Goal: Use online tool/utility: Utilize a website feature to perform a specific function

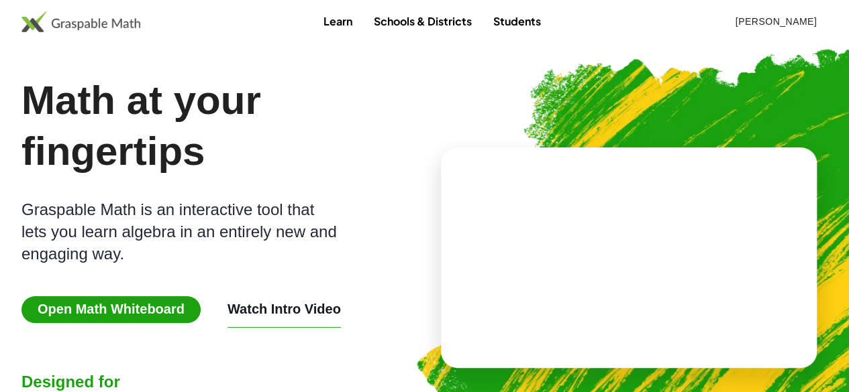
click at [122, 315] on span "Open Math Whiteboard" at bounding box center [110, 310] width 179 height 27
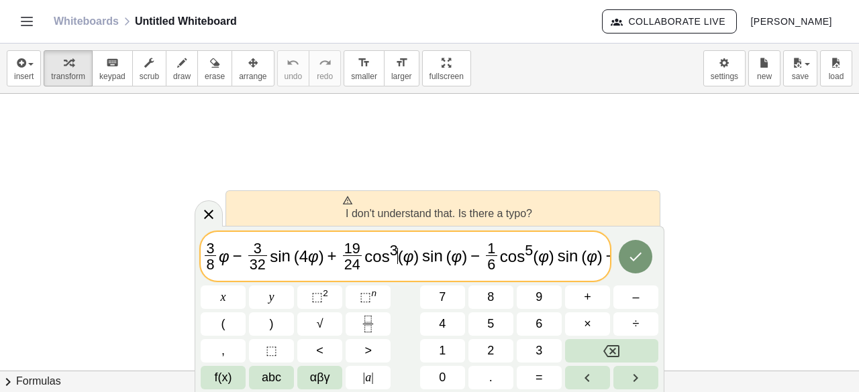
click at [398, 254] on span "(" at bounding box center [400, 256] width 5 height 18
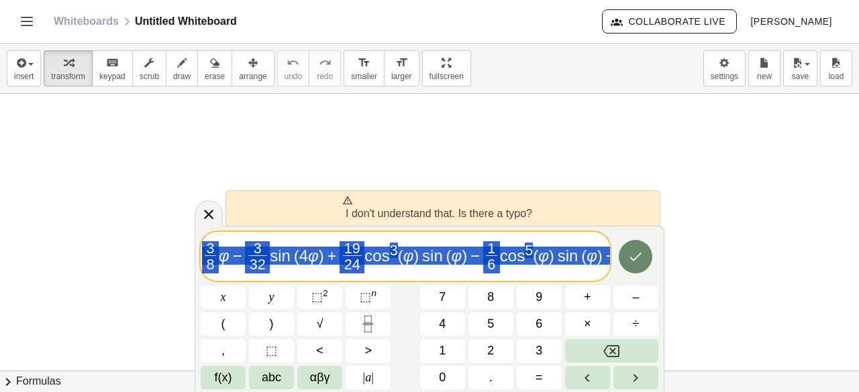
click at [629, 256] on icon "Done" at bounding box center [635, 257] width 16 height 16
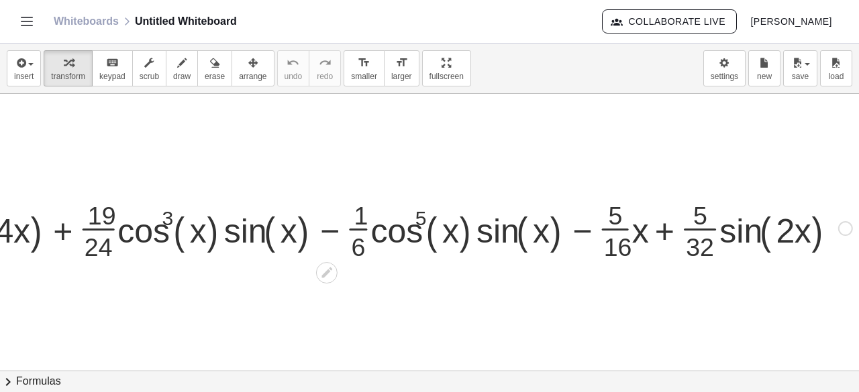
scroll to position [0, 95]
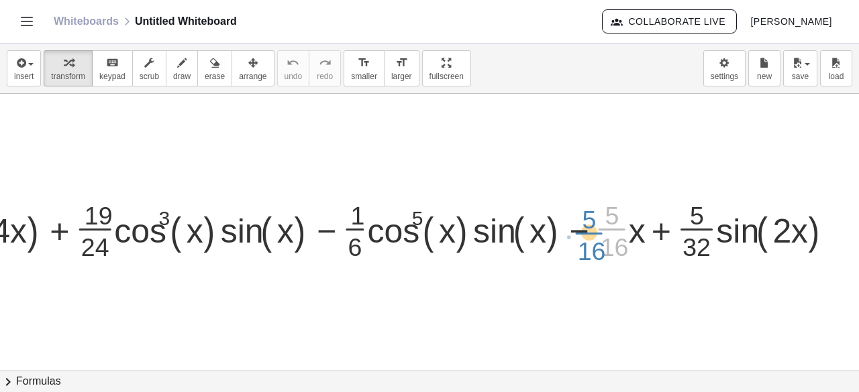
drag, startPoint x: 598, startPoint y: 230, endPoint x: 579, endPoint y: 233, distance: 19.7
click at [579, 233] on div at bounding box center [335, 227] width 1041 height 67
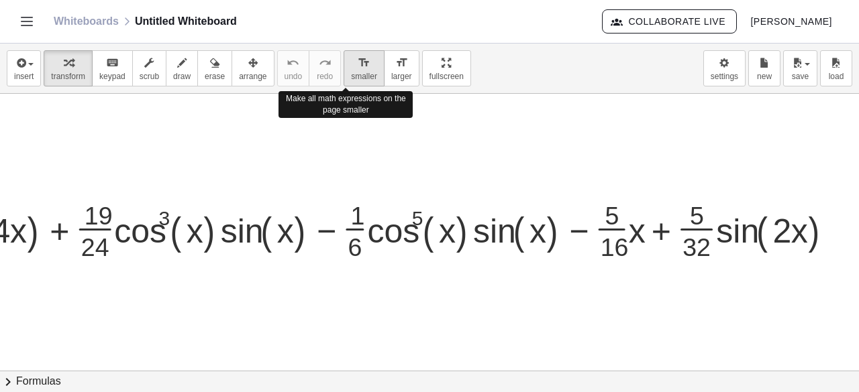
click at [356, 85] on button "format_size smaller" at bounding box center [364, 68] width 41 height 36
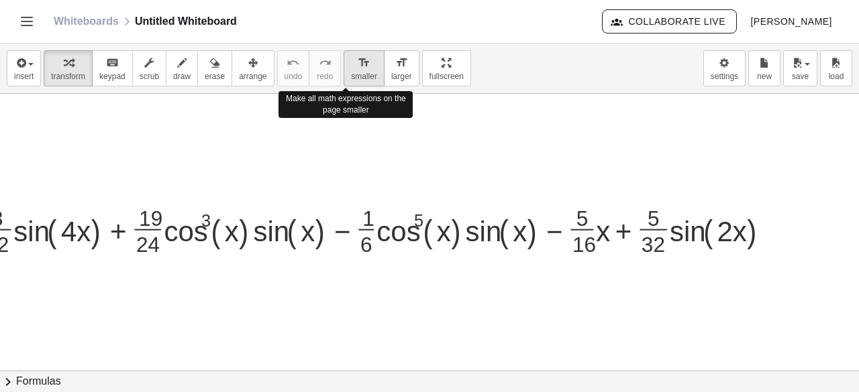
click at [356, 85] on button "format_size smaller" at bounding box center [364, 68] width 41 height 36
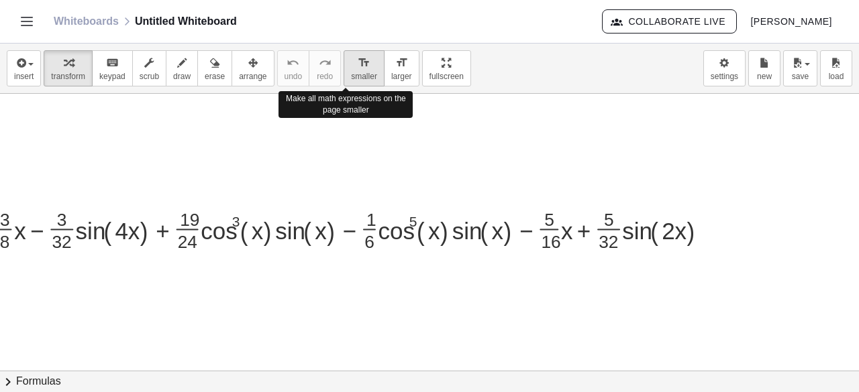
click at [356, 85] on button "format_size smaller" at bounding box center [364, 68] width 41 height 36
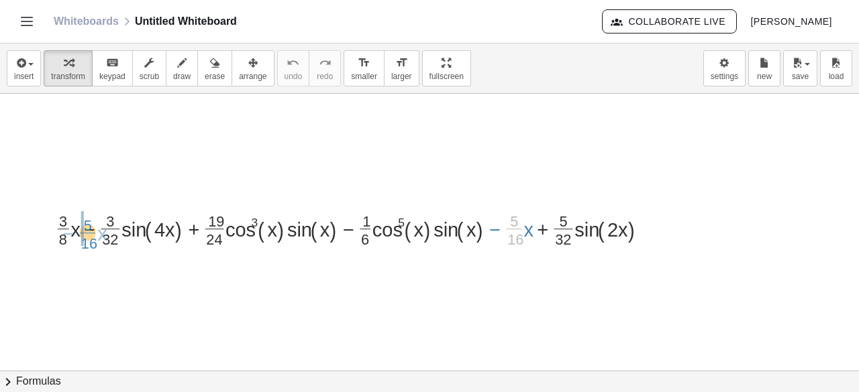
drag, startPoint x: 515, startPoint y: 226, endPoint x: 89, endPoint y: 230, distance: 426.1
click at [89, 230] on div at bounding box center [358, 228] width 619 height 42
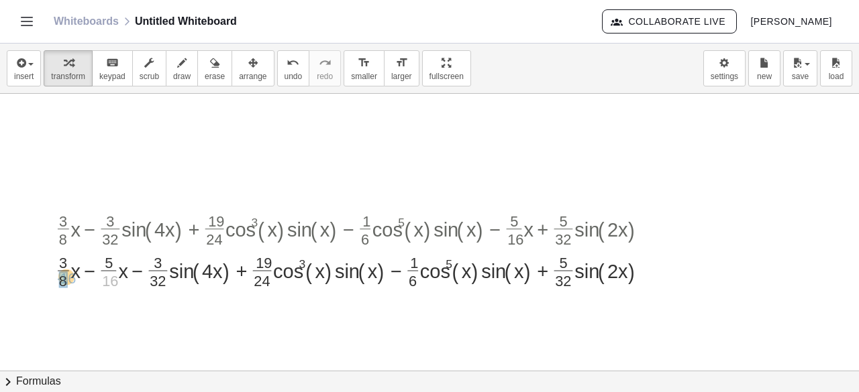
drag, startPoint x: 109, startPoint y: 280, endPoint x: 66, endPoint y: 277, distance: 42.4
click at [83, 277] on div at bounding box center [358, 269] width 619 height 42
click at [88, 272] on div at bounding box center [358, 269] width 619 height 42
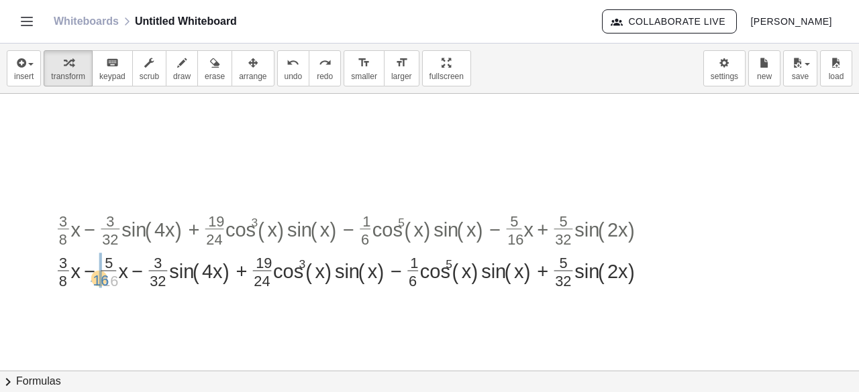
drag, startPoint x: 104, startPoint y: 282, endPoint x: 95, endPoint y: 281, distance: 9.5
click at [95, 281] on div at bounding box center [358, 269] width 619 height 42
drag, startPoint x: 74, startPoint y: 276, endPoint x: 62, endPoint y: 268, distance: 14.9
click at [62, 268] on div at bounding box center [358, 269] width 619 height 42
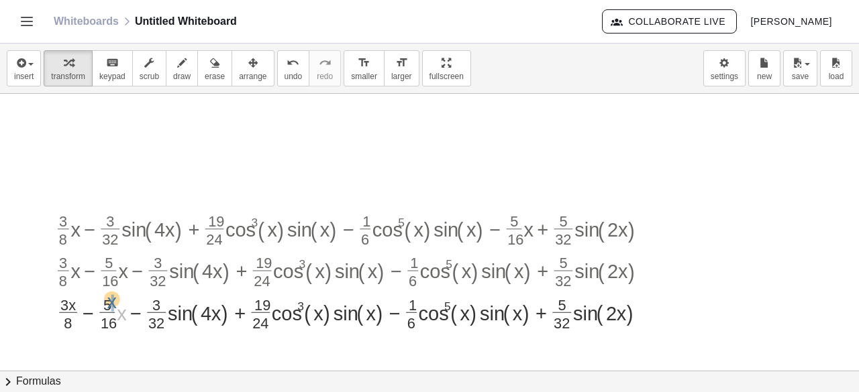
drag, startPoint x: 121, startPoint y: 321, endPoint x: 111, endPoint y: 309, distance: 15.7
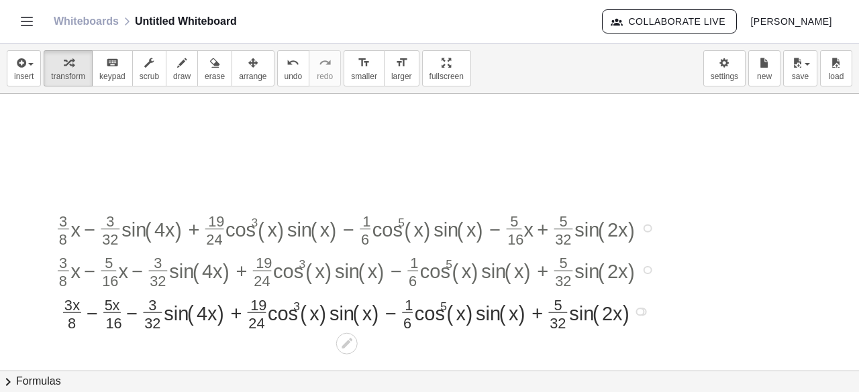
click at [93, 320] on div at bounding box center [358, 311] width 619 height 42
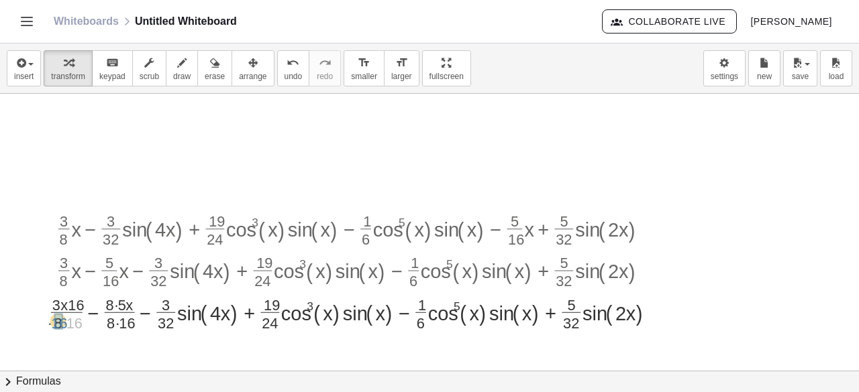
drag, startPoint x: 76, startPoint y: 319, endPoint x: 60, endPoint y: 319, distance: 15.4
click at [119, 323] on div at bounding box center [358, 311] width 633 height 42
click at [114, 309] on div at bounding box center [358, 311] width 633 height 42
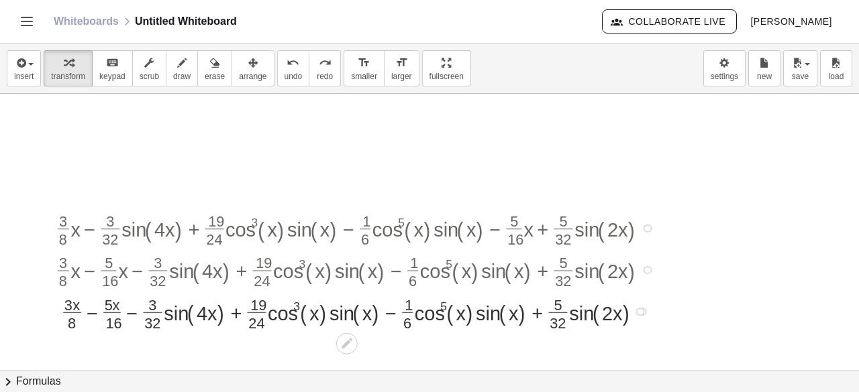
click at [643, 312] on div at bounding box center [639, 312] width 9 height 9
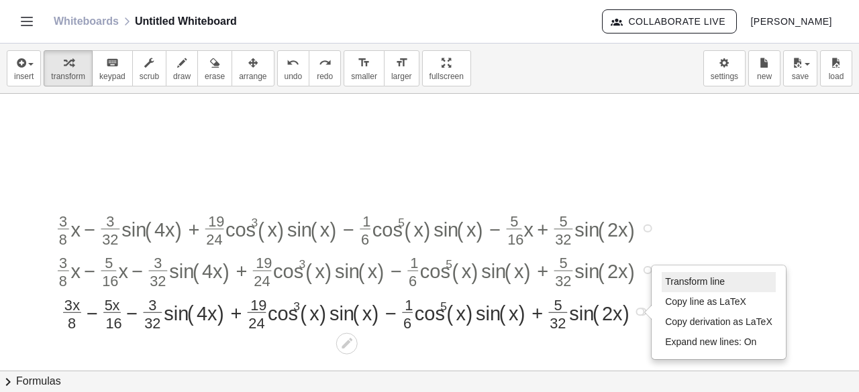
click at [717, 274] on li "Transform line" at bounding box center [719, 282] width 114 height 20
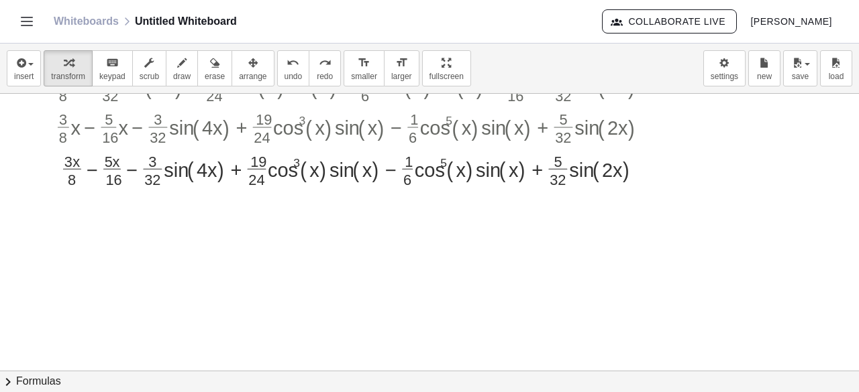
scroll to position [145, 95]
click at [645, 166] on div at bounding box center [642, 167] width 9 height 9
click at [346, 190] on div at bounding box center [346, 198] width 21 height 21
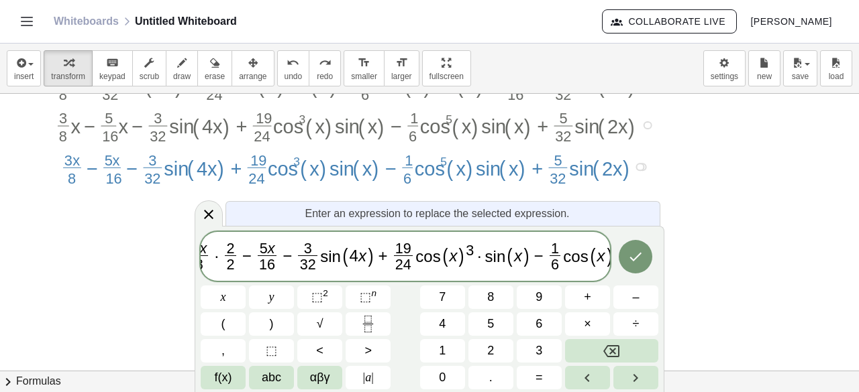
scroll to position [0, 19]
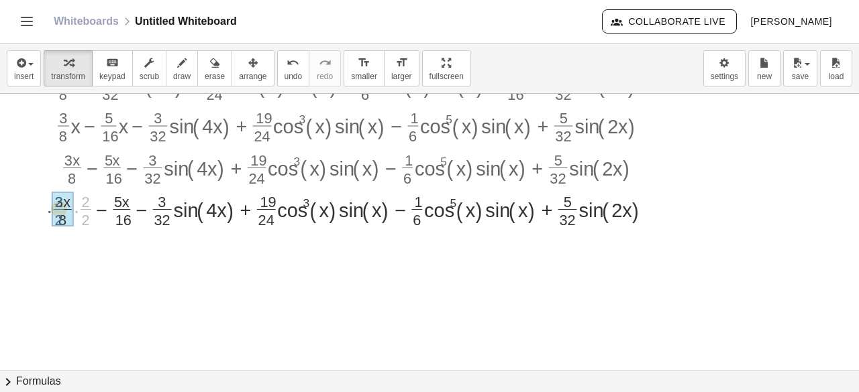
drag, startPoint x: 81, startPoint y: 209, endPoint x: 54, endPoint y: 209, distance: 27.5
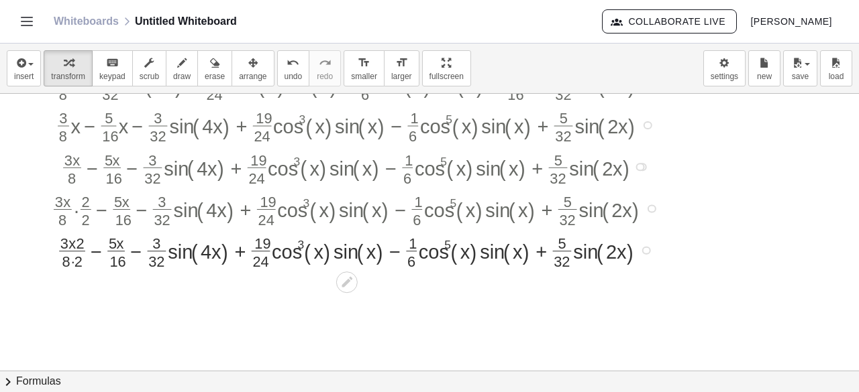
click at [72, 256] on div at bounding box center [358, 250] width 627 height 42
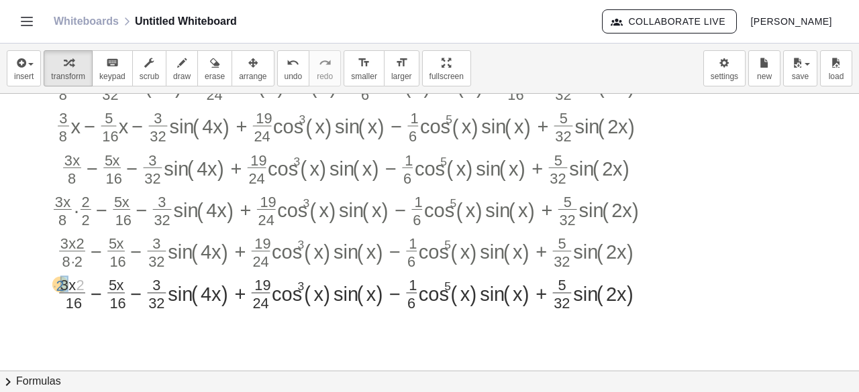
drag, startPoint x: 81, startPoint y: 278, endPoint x: 60, endPoint y: 278, distance: 20.1
click at [94, 295] on div at bounding box center [358, 291] width 627 height 42
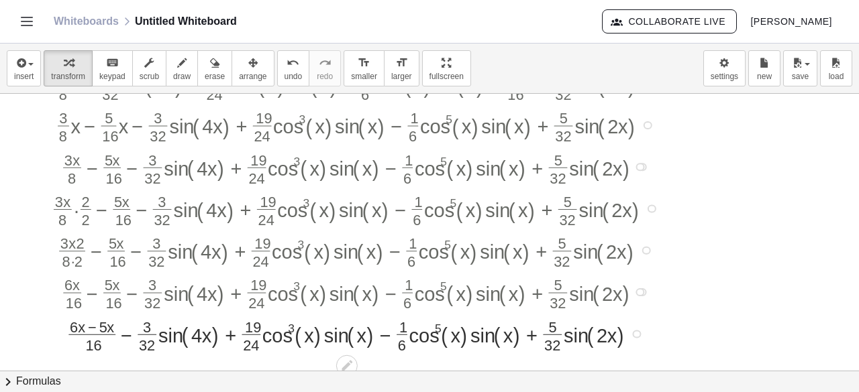
click at [89, 325] on div at bounding box center [358, 333] width 627 height 42
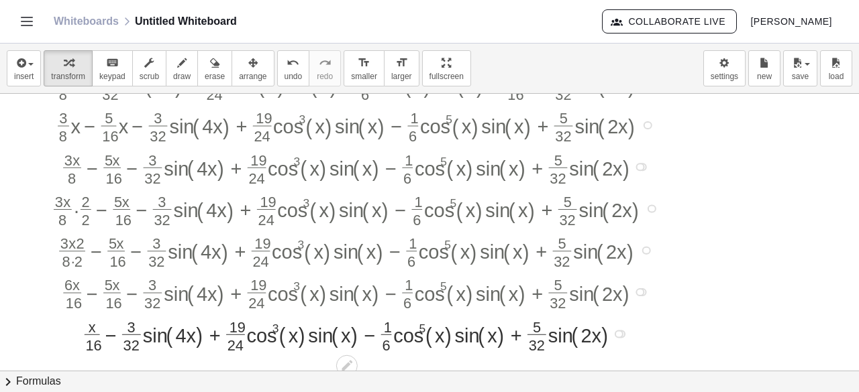
click at [618, 333] on div "Transform line Copy line as LaTeX Copy derivation as LaTeX Expand new lines: On" at bounding box center [619, 334] width 9 height 9
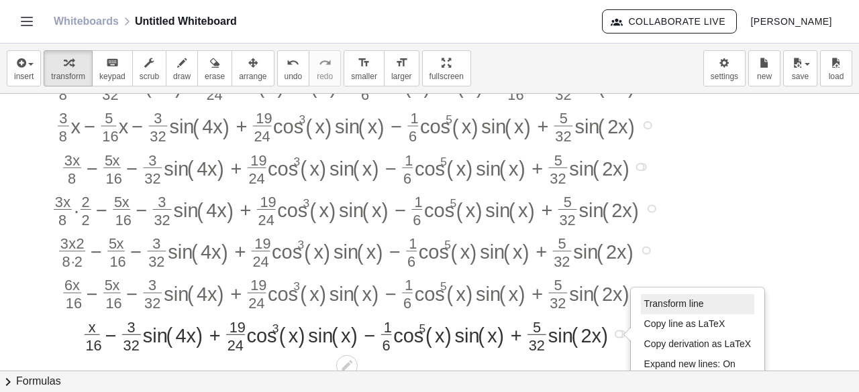
click at [655, 302] on span "Transform line" at bounding box center [674, 304] width 60 height 11
